Goal: Information Seeking & Learning: Check status

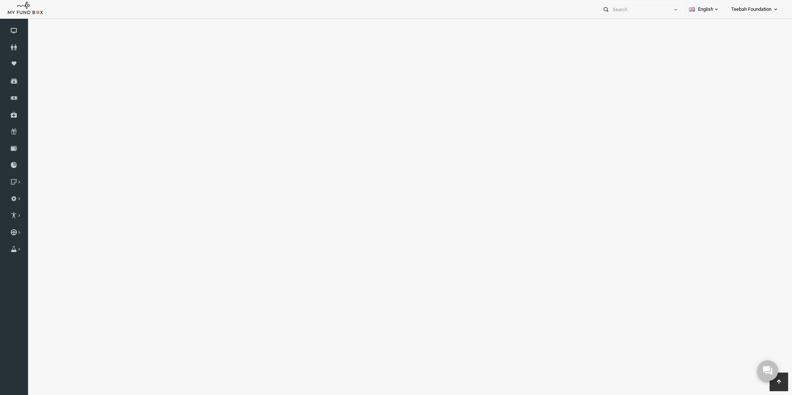
scroll to position [1179, 0]
select select "100"
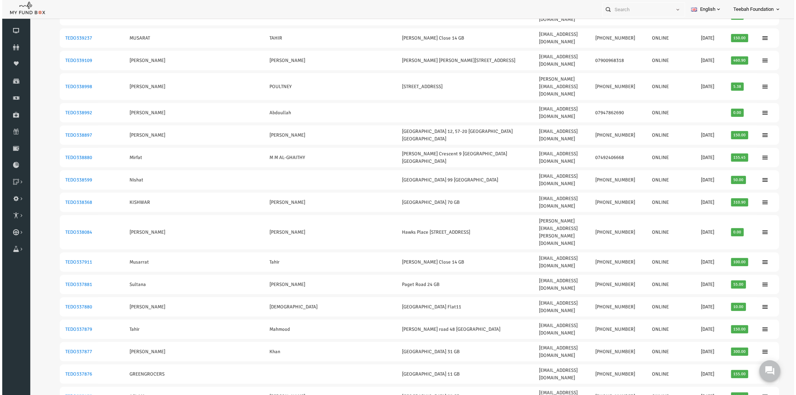
scroll to position [0, 0]
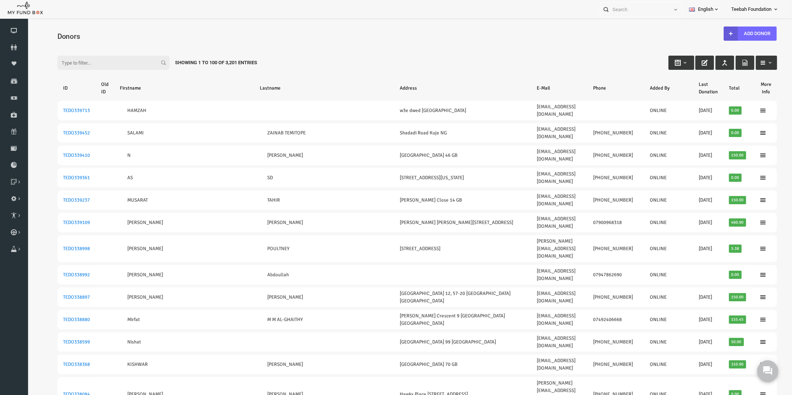
click at [102, 61] on input "Filter:" at bounding box center [98, 63] width 112 height 14
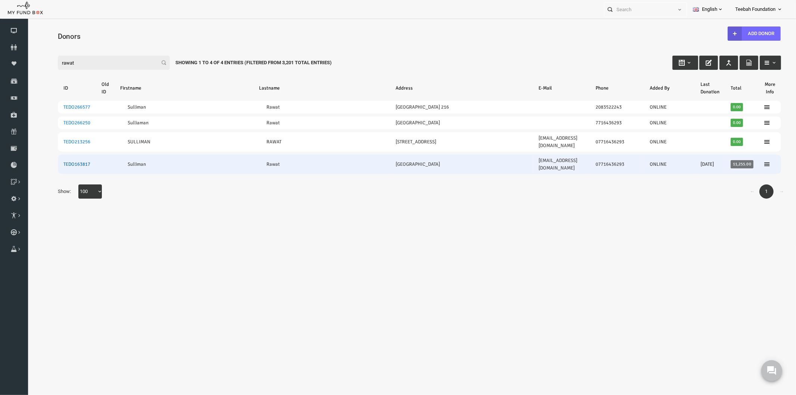
type input "rawat"
click at [58, 161] on link "TEDO163817" at bounding box center [61, 164] width 27 height 6
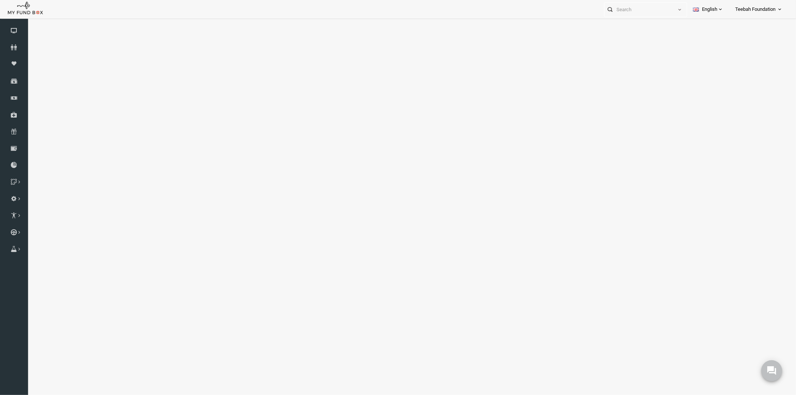
select select "100"
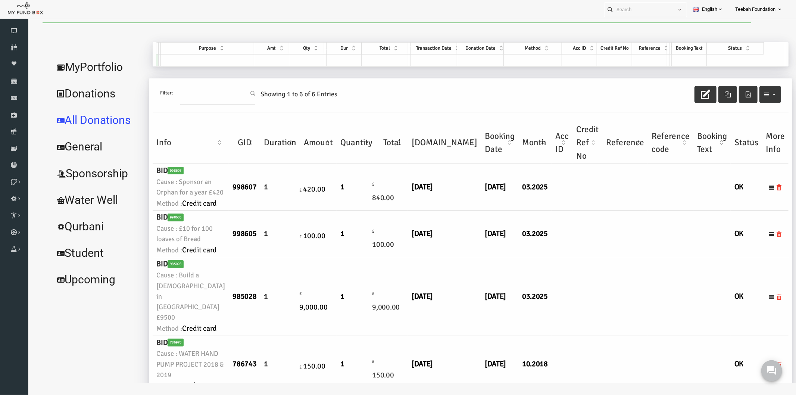
click at [586, 210] on td at bounding box center [609, 186] width 46 height 47
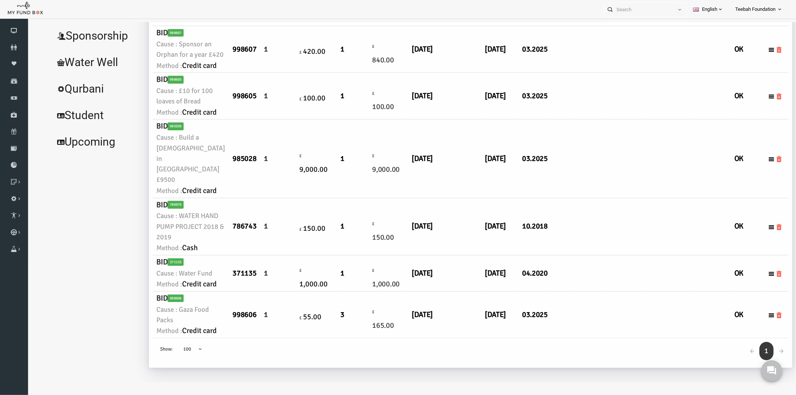
scroll to position [207, 0]
click at [323, 197] on td "1" at bounding box center [341, 158] width 40 height 78
click at [360, 197] on td "£ 9,000.00" at bounding box center [376, 158] width 32 height 78
drag, startPoint x: 333, startPoint y: 206, endPoint x: 367, endPoint y: 210, distance: 33.9
click at [369, 197] on tr "BID 985028 Cause : Build a [DEMOGRAPHIC_DATA] in [GEOGRAPHIC_DATA] £9500 Method…" at bounding box center [455, 158] width 636 height 78
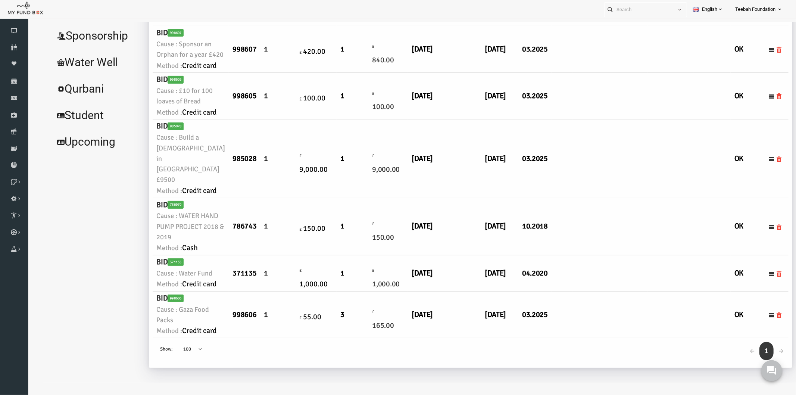
click at [366, 197] on td "£ 9,000.00" at bounding box center [376, 158] width 32 height 78
click at [65, 119] on ul "MyPortfolio Donations All Donations General Sponsorship Water Well Qurbani Stud…" at bounding box center [82, 139] width 95 height 470
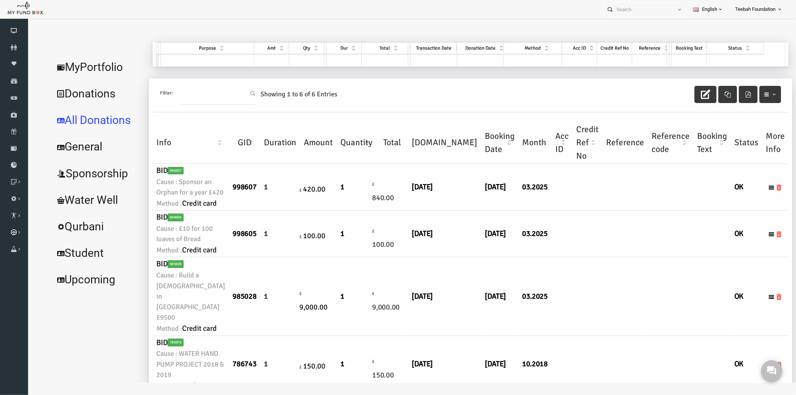
click at [125, 42] on ul "MyPortfolio Donations All Donations General Sponsorship Water Well Qurbani Stud…" at bounding box center [82, 277] width 95 height 470
click at [61, 68] on link "MyPortfolio" at bounding box center [82, 66] width 95 height 27
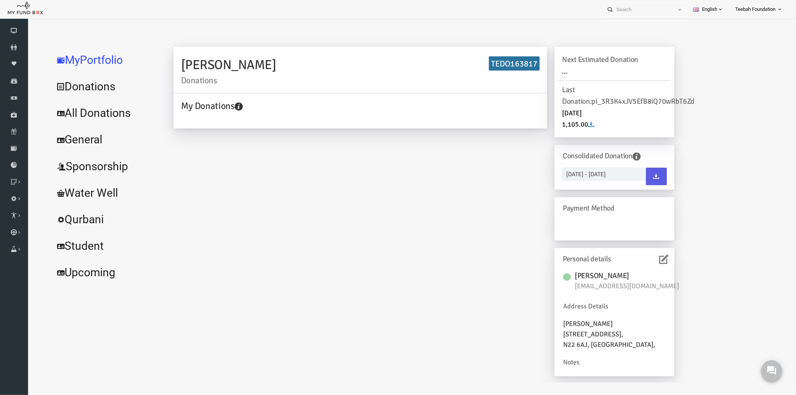
click at [323, 226] on div "[PERSON_NAME] Donations TEDO163817 My Donations Get free account credit Get fre…" at bounding box center [407, 214] width 515 height 337
click at [111, 116] on link "All Donations" at bounding box center [91, 112] width 112 height 27
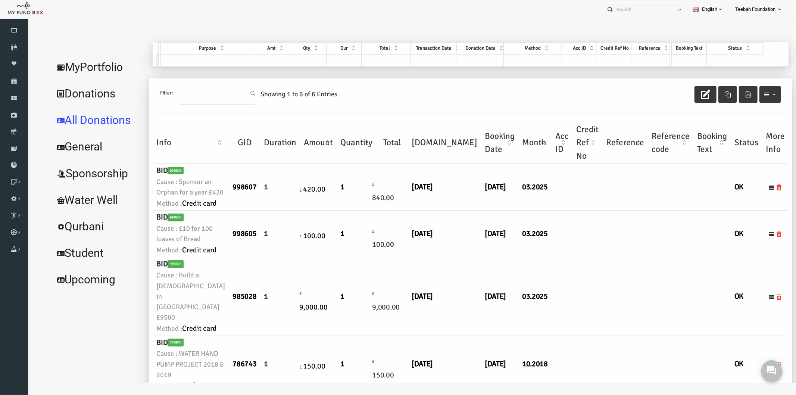
click at [536, 257] on td at bounding box center [546, 233] width 21 height 47
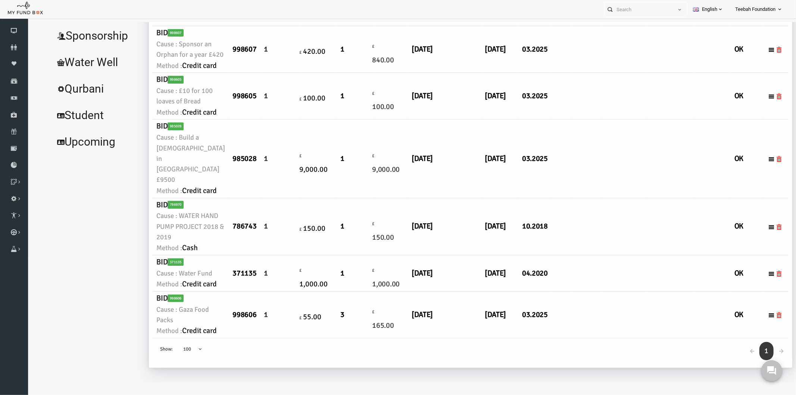
scroll to position [178, 0]
click at [586, 197] on td at bounding box center [609, 158] width 46 height 78
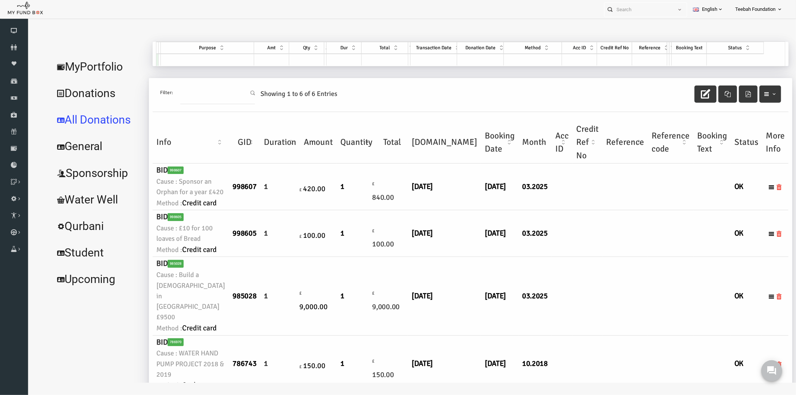
scroll to position [0, 0]
click at [91, 61] on link "MyPortfolio" at bounding box center [82, 66] width 95 height 27
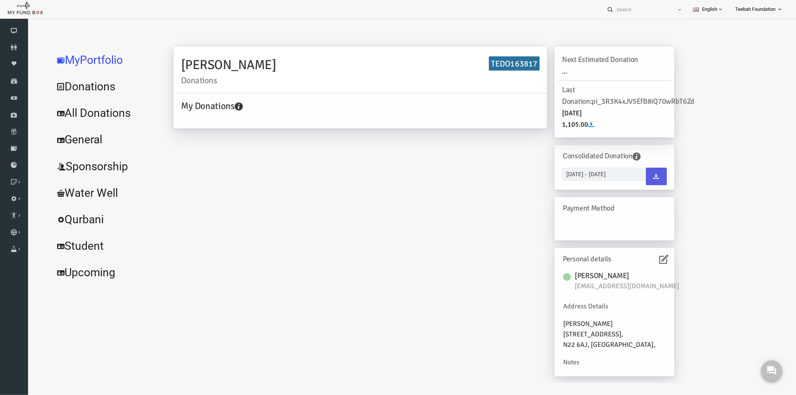
click at [336, 244] on div "[PERSON_NAME] Donations TEDO163817 My Donations Get free account credit Get fre…" at bounding box center [407, 214] width 515 height 337
click at [440, 228] on div "[PERSON_NAME] Donations TEDO163817 My Donations Get free account credit Get fre…" at bounding box center [407, 214] width 515 height 337
click at [440, 227] on div "[PERSON_NAME] Donations TEDO163817 My Donations Get free account credit Get fre…" at bounding box center [407, 214] width 515 height 337
click at [666, 310] on div "[PERSON_NAME] Donations TEDO163817 My Donations Get free account credit Get fre…" at bounding box center [463, 212] width 618 height 341
click at [112, 109] on link "All Donations" at bounding box center [91, 112] width 112 height 27
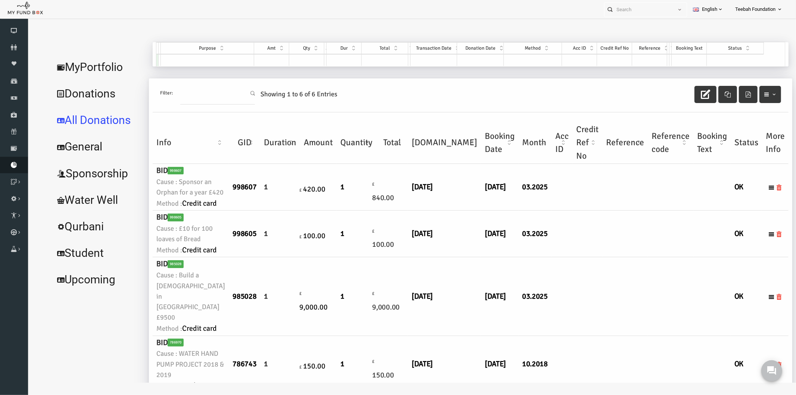
click at [13, 158] on link "Download Report" at bounding box center [14, 165] width 28 height 16
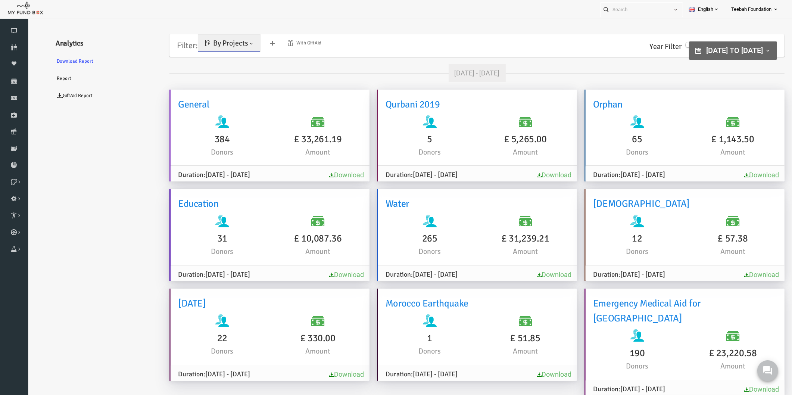
click at [212, 45] on span "By Projects" at bounding box center [215, 42] width 35 height 9
click at [216, 73] on link "By Causes" at bounding box center [214, 75] width 63 height 13
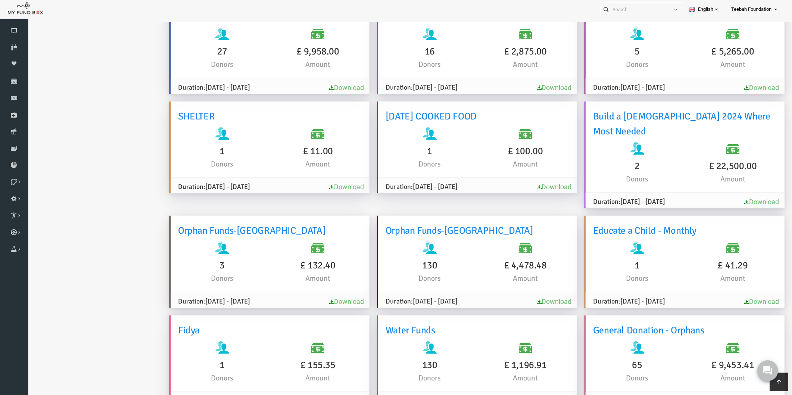
scroll to position [217, 0]
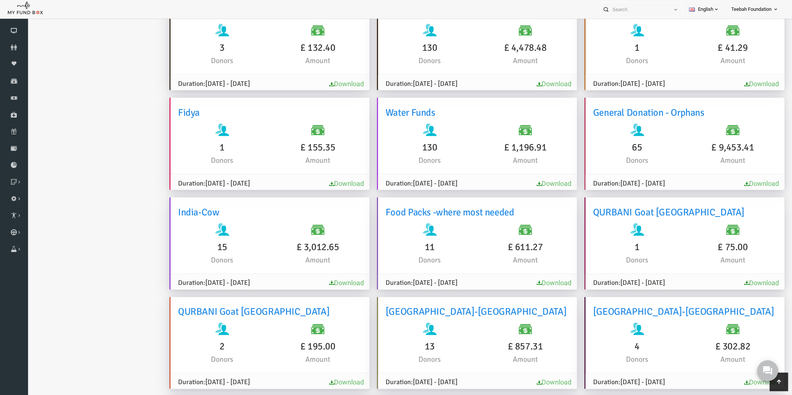
click at [129, 165] on ul "Analytics Download Report Report GiftAid Report" at bounding box center [91, 48] width 112 height 3085
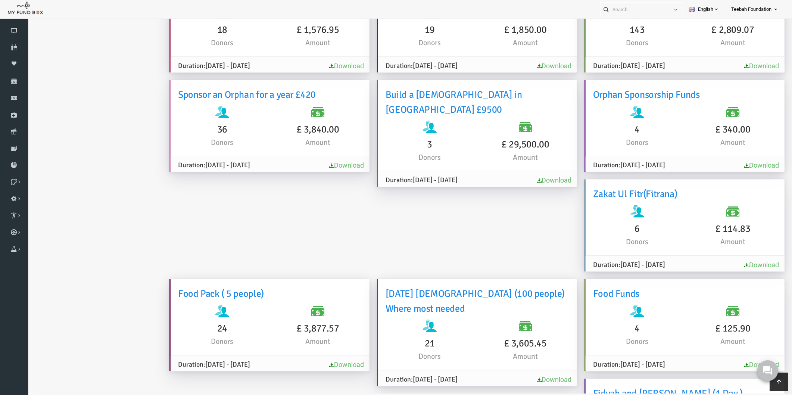
scroll to position [1793, 0]
